Goal: Task Accomplishment & Management: Manage account settings

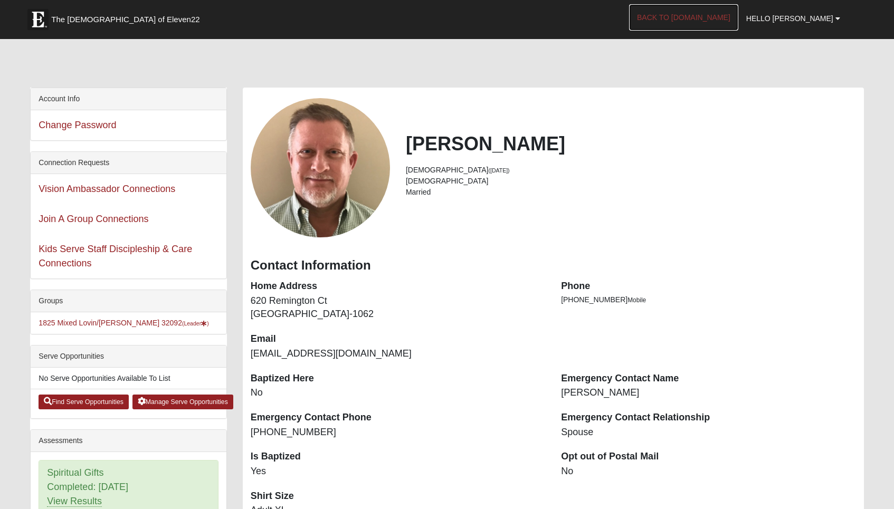
click at [732, 22] on link "Back to [DOMAIN_NAME]" at bounding box center [683, 17] width 109 height 26
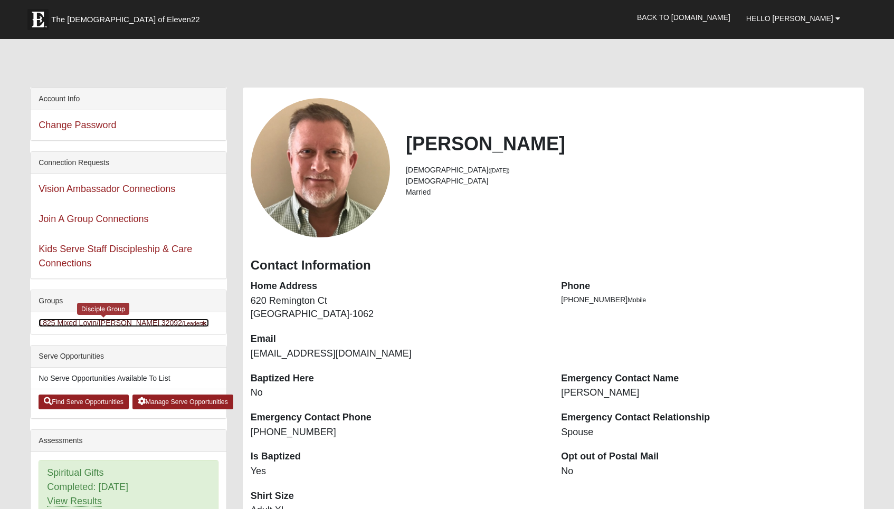
click at [113, 325] on link "1825 Mixed Lovin/Hale 32092 (Leader )" at bounding box center [124, 323] width 170 height 8
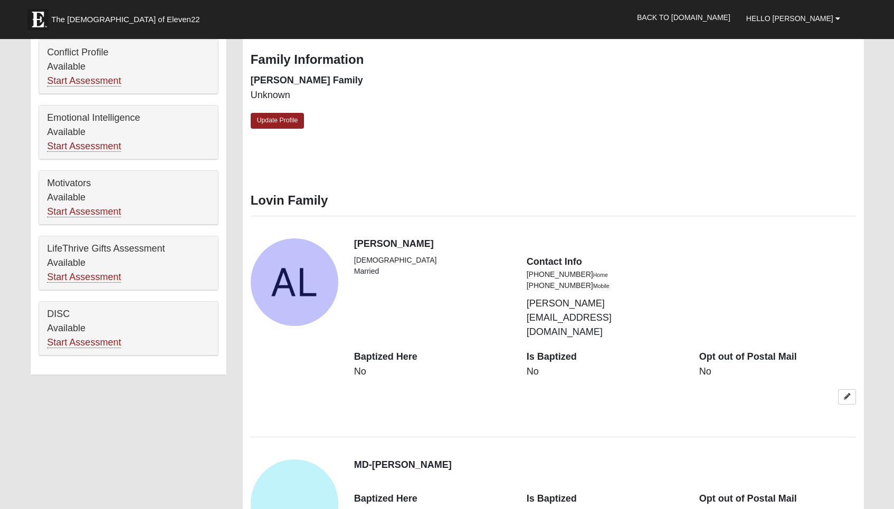
scroll to position [492, 0]
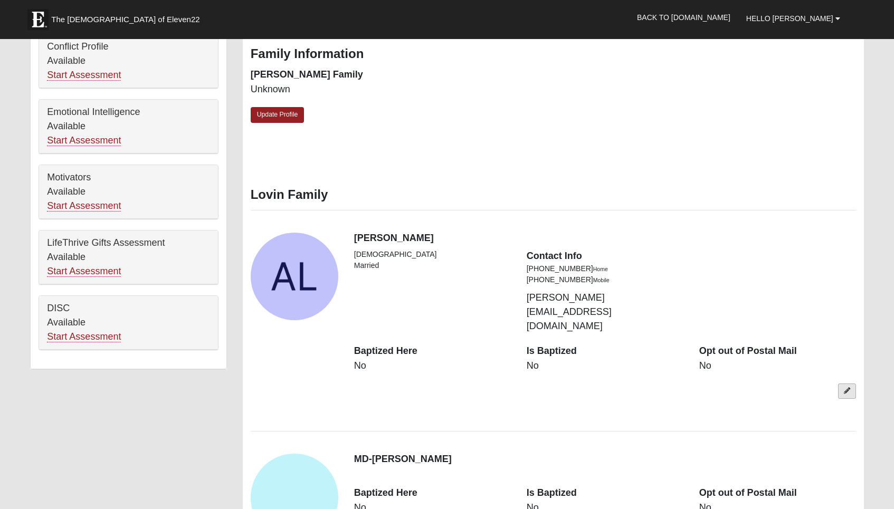
click at [847, 384] on link at bounding box center [847, 391] width 18 height 15
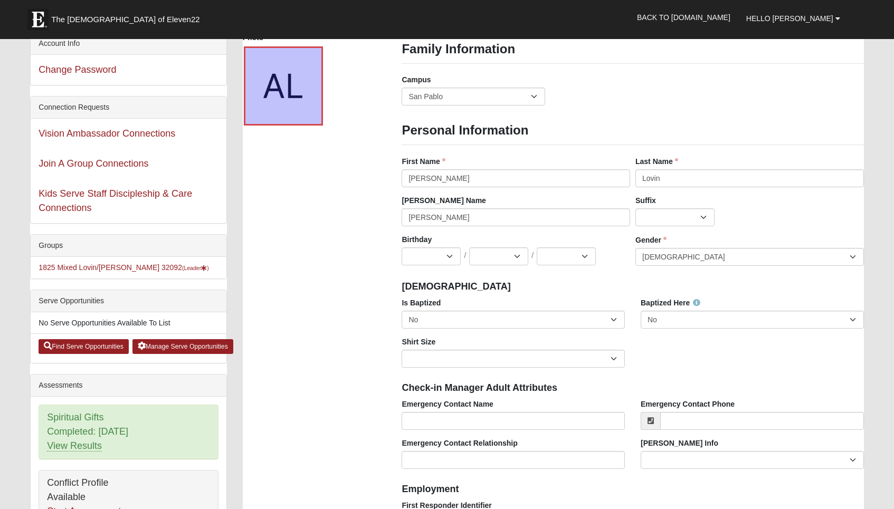
scroll to position [54, 0]
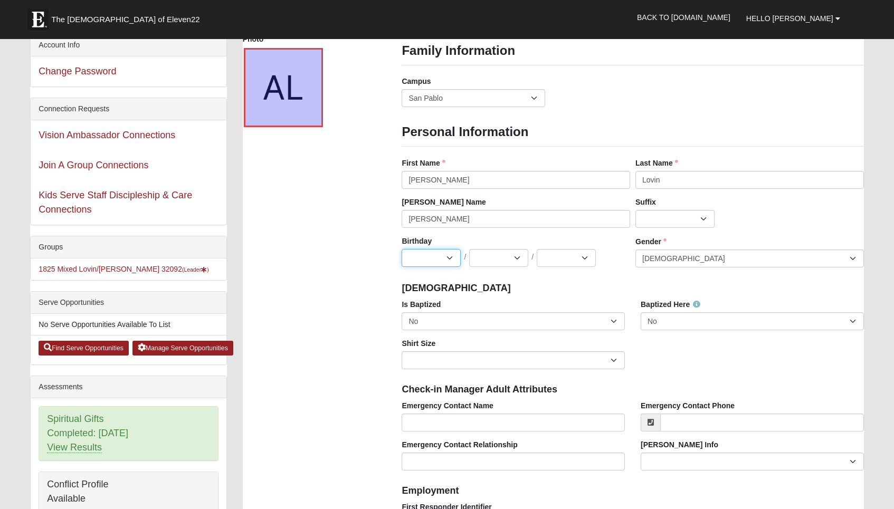
click at [451, 263] on select "Jan Feb Mar Apr May Jun Jul Aug Sep Oct Nov Dec" at bounding box center [431, 258] width 59 height 18
select select "2"
click at [402, 249] on select "Jan Feb Mar Apr May Jun Jul Aug Sep Oct Nov Dec" at bounding box center [431, 258] width 59 height 18
click at [514, 257] on select "1 2 3 4 5 6 7 8 9 10 11 12 13 14 15 16 17 18 19 20 21 22 23 24 25 26 27 28 29 3…" at bounding box center [498, 258] width 59 height 18
select select "20"
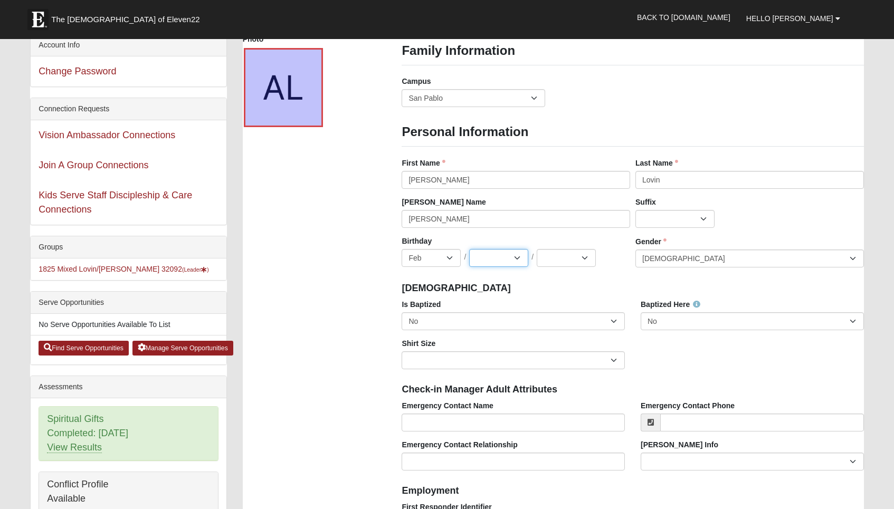
click at [469, 249] on select "1 2 3 4 5 6 7 8 9 10 11 12 13 14 15 16 17 18 19 20 21 22 23 24 25 26 27 28 29 3…" at bounding box center [498, 258] width 59 height 18
click at [584, 259] on select "2025 2024 2023 2022 2021 2020 2019 2018 2017 2016 2015 2014 2013 2012 2011 2010…" at bounding box center [566, 258] width 59 height 18
select select "1966"
click at [537, 249] on select "2025 2024 2023 2022 2021 2020 2019 2018 2017 2016 2015 2014 2013 2012 2011 2010…" at bounding box center [566, 258] width 59 height 18
click at [617, 321] on select "No Yes" at bounding box center [513, 321] width 223 height 18
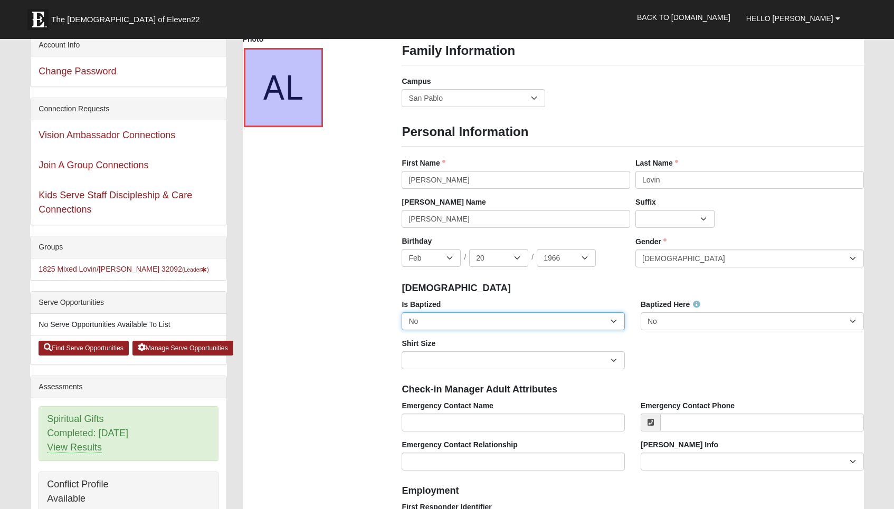
select select "True"
click at [402, 312] on select "No Yes" at bounding box center [513, 321] width 223 height 18
click at [581, 366] on select "Adult Small Adult Medium Adult Large Adult XL Adult XXL Adult 3XL Adult 4XL You…" at bounding box center [513, 361] width 223 height 18
select select "Adult Medium"
click at [402, 352] on select "Adult Small Adult Medium Adult Large Adult XL Adult XXL Adult 3XL Adult 4XL You…" at bounding box center [513, 361] width 223 height 18
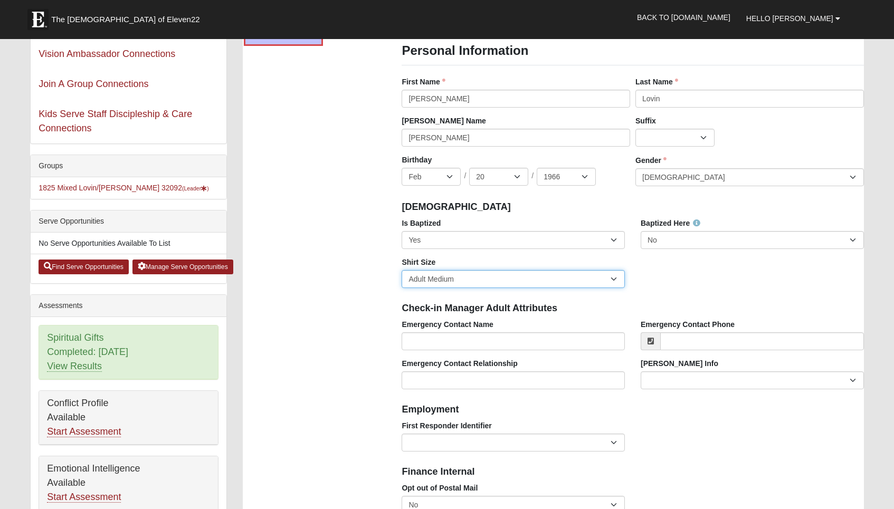
scroll to position [146, 0]
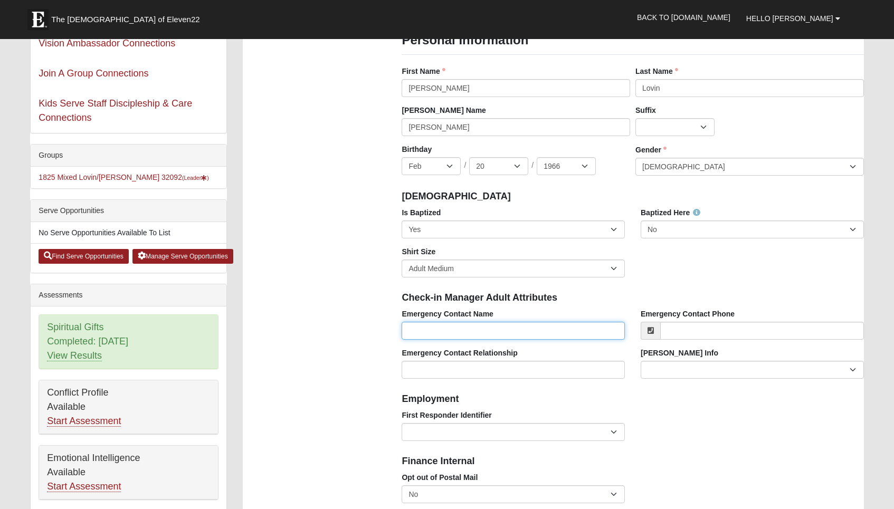
click at [531, 333] on input "Emergency Contact Name" at bounding box center [513, 331] width 223 height 18
type input "[PERSON_NAME]"
type input "[PHONE_NUMBER]"
click at [530, 372] on input "Emergency Contact Relationship" at bounding box center [513, 370] width 223 height 18
type input "Spouse"
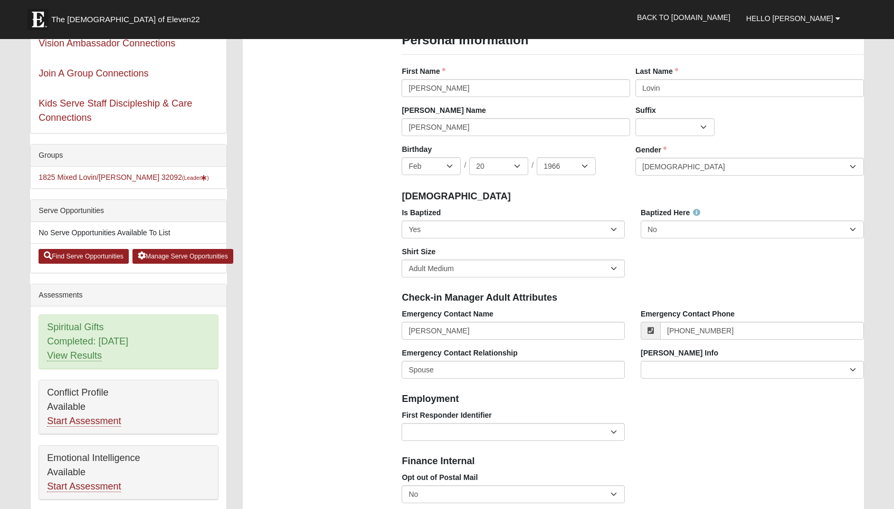
click at [518, 413] on div "First Responder Identifier EMT | Paramedic | Medical Firefighter | Fire Departm…" at bounding box center [513, 425] width 223 height 31
click at [852, 373] on select "Current Foster Child Current Foster Parent Former Foster Child Former Foster Pa…" at bounding box center [752, 370] width 223 height 18
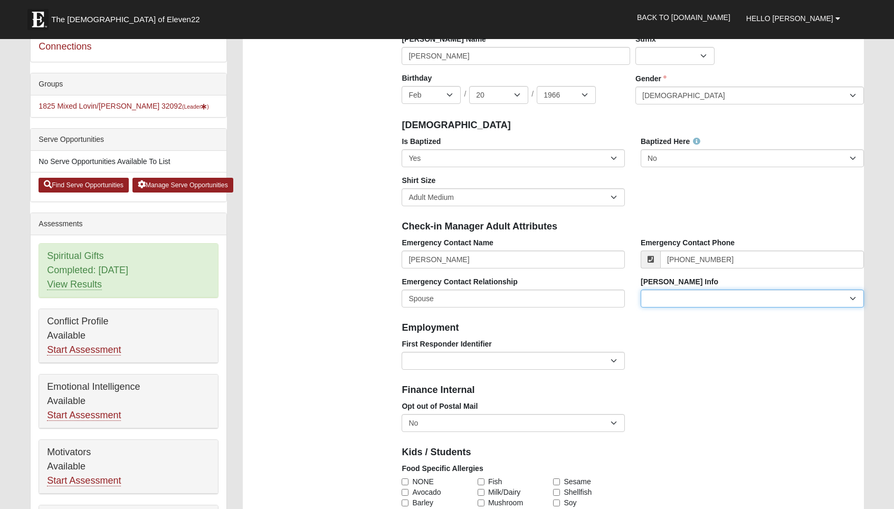
scroll to position [218, 0]
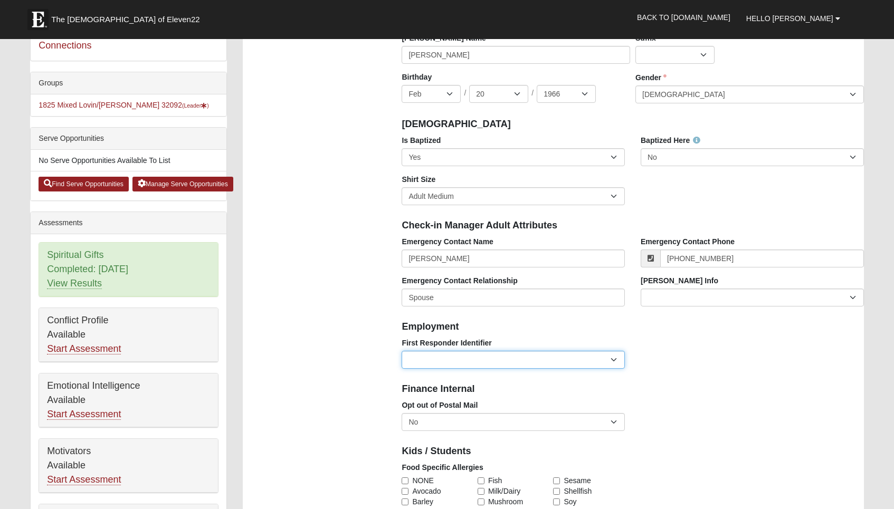
click at [616, 364] on select "EMT | Paramedic | Medical Firefighter | Fire Department Police Officer | Sherif…" at bounding box center [513, 360] width 223 height 18
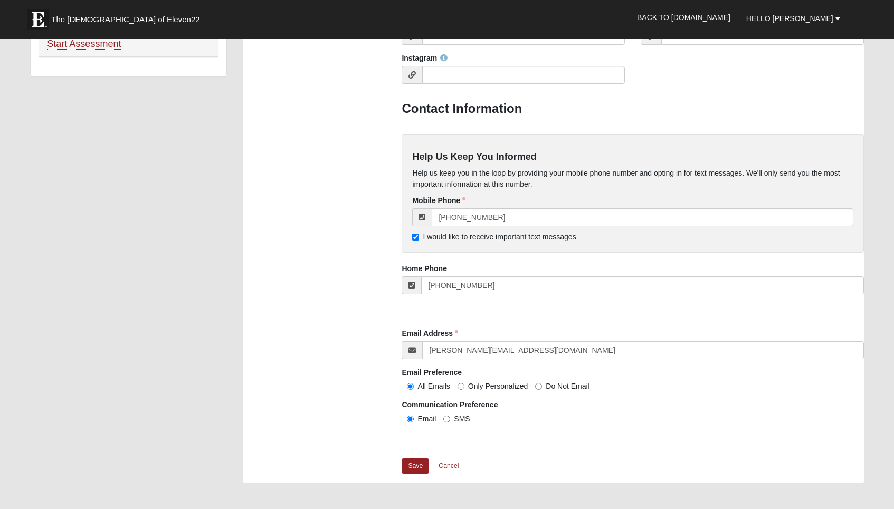
scroll to position [789, 0]
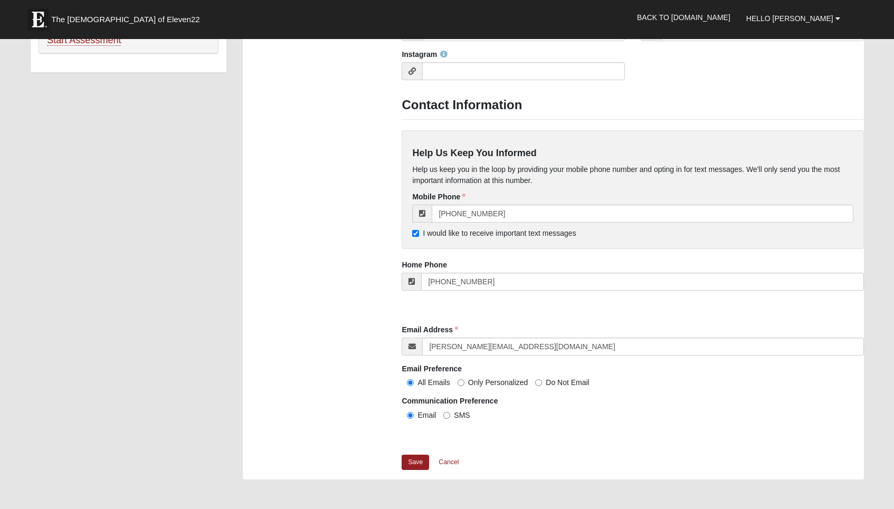
click at [452, 414] on label "SMS" at bounding box center [456, 415] width 26 height 11
click at [450, 414] on input "SMS" at bounding box center [446, 415] width 7 height 7
radio input "true"
click at [416, 463] on link "Save" at bounding box center [415, 462] width 27 height 15
